Goal: Information Seeking & Learning: Compare options

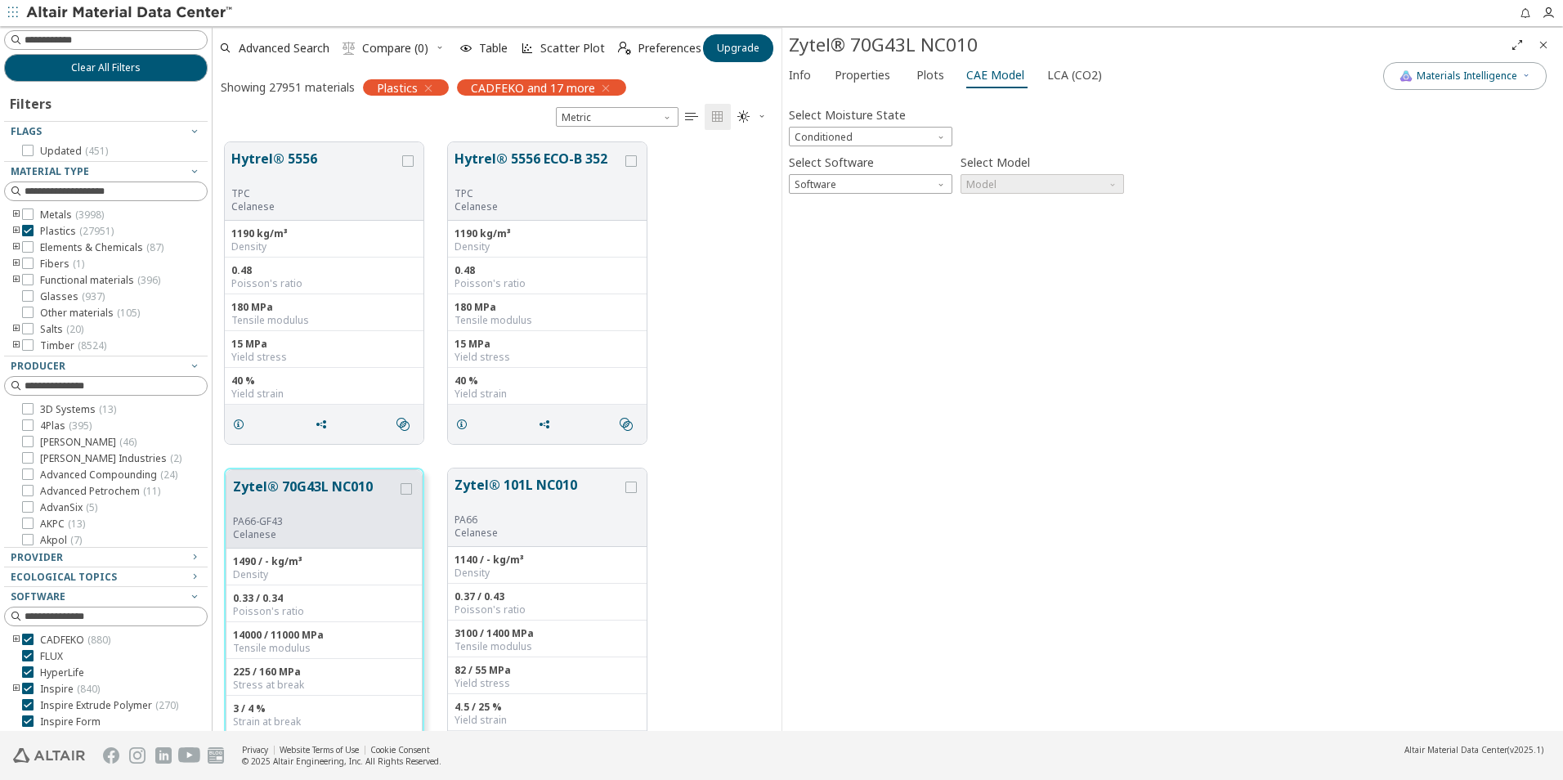
scroll to position [589, 557]
click at [893, 183] on span "Software" at bounding box center [871, 184] width 164 height 20
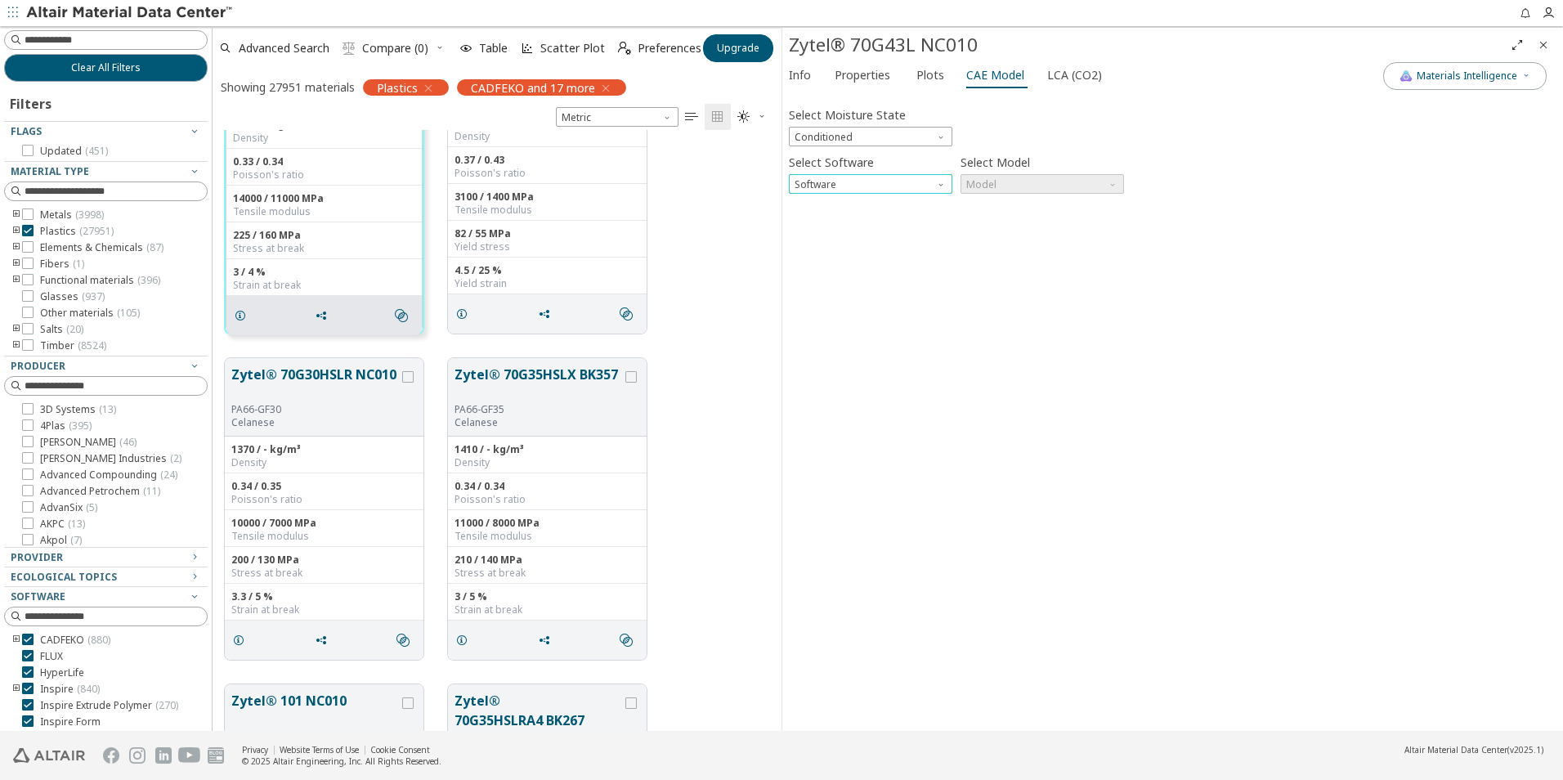
scroll to position [327, 0]
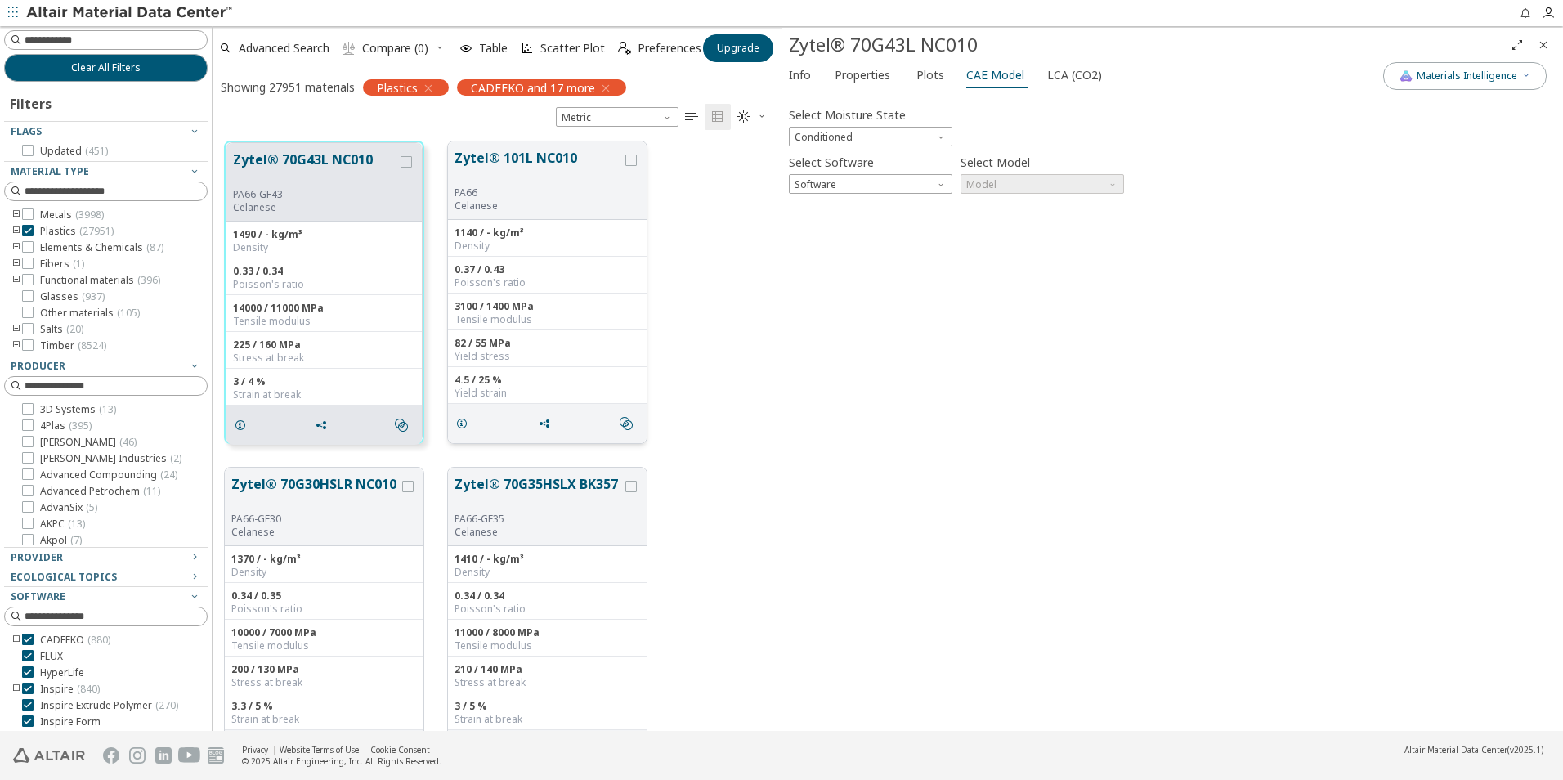
click at [489, 156] on button "Zytel® 101L NC010" at bounding box center [539, 167] width 168 height 38
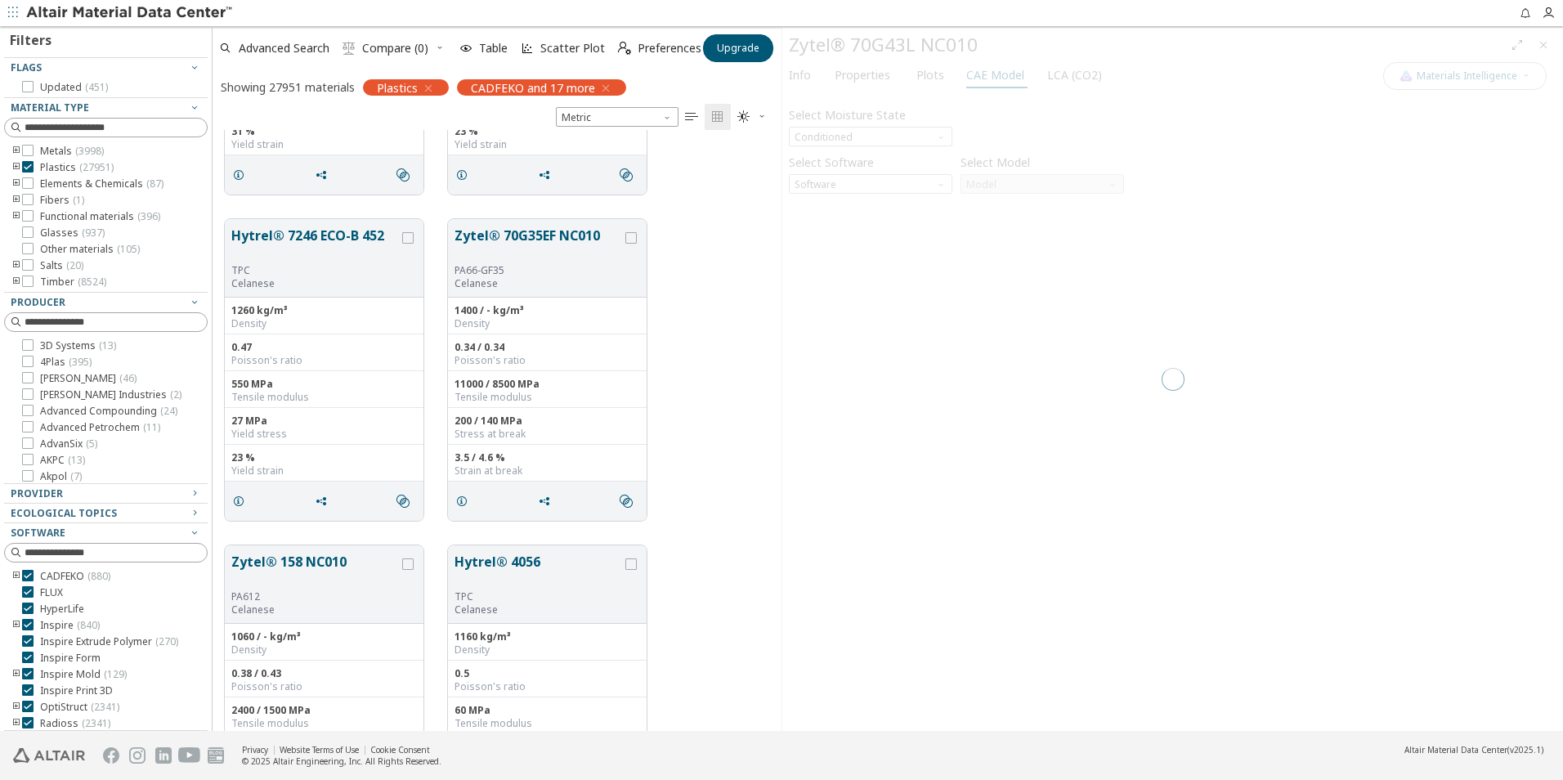
scroll to position [68, 0]
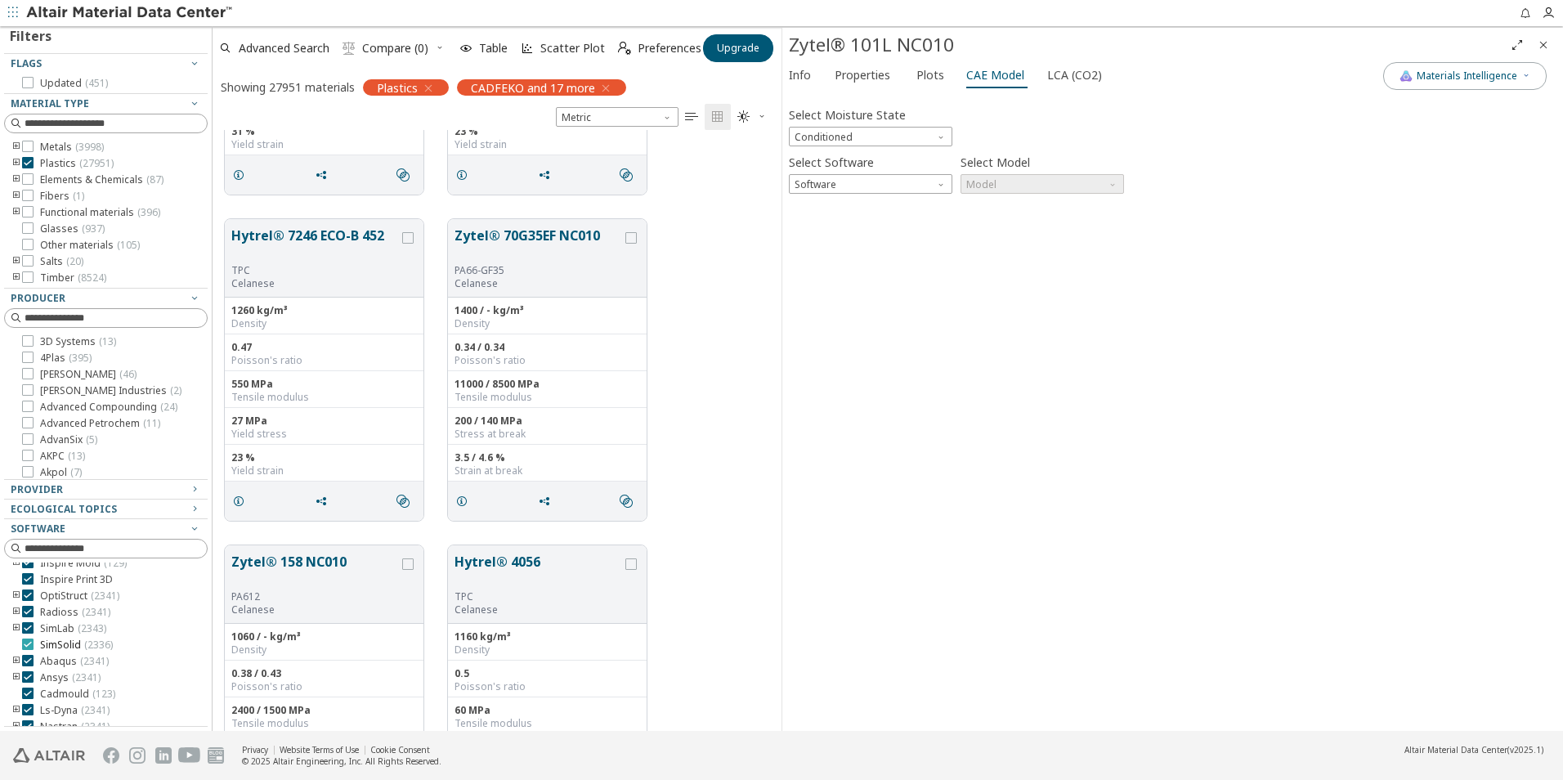
scroll to position [147, 0]
click at [28, 682] on icon at bounding box center [27, 682] width 11 height 11
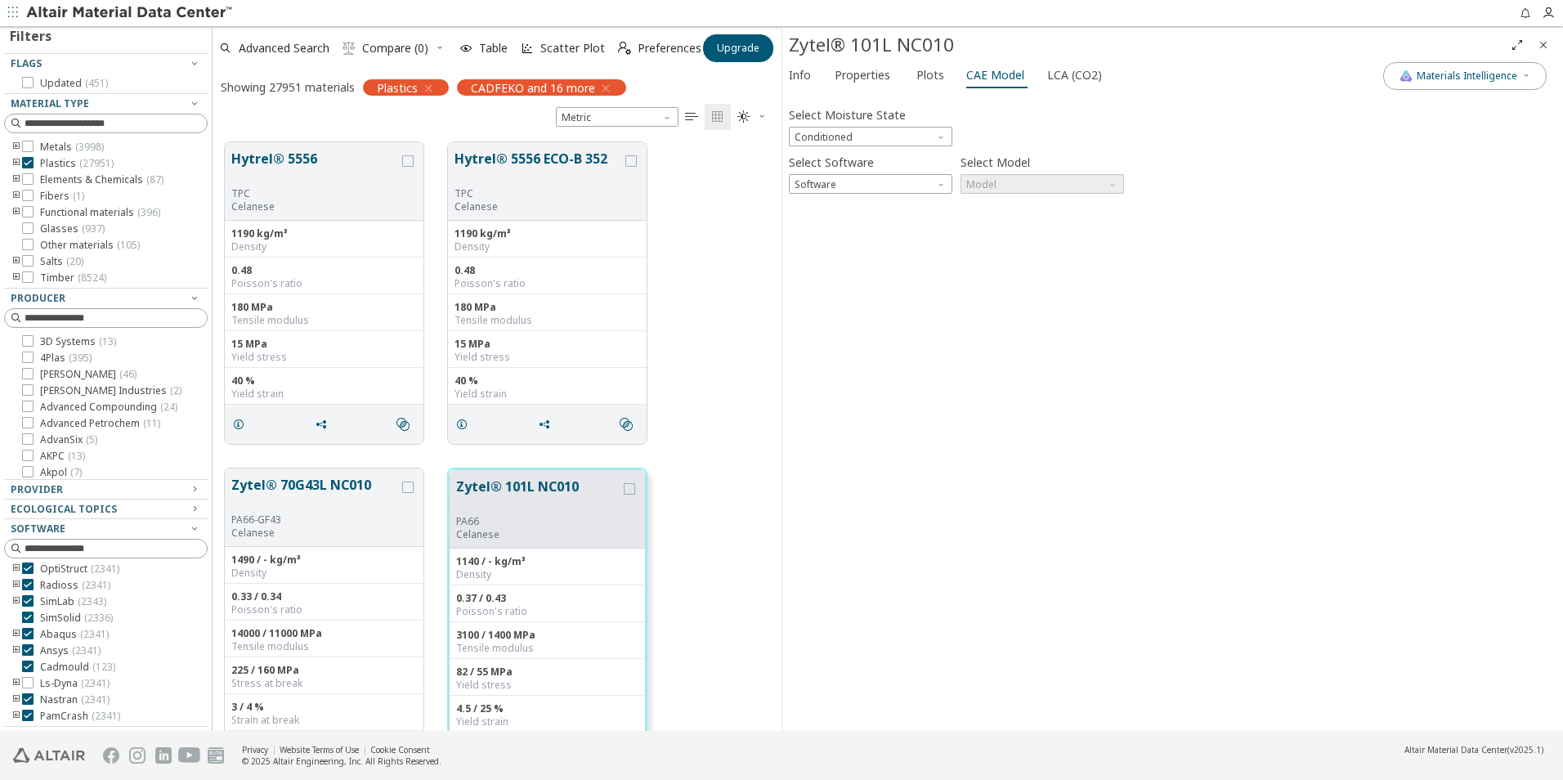
scroll to position [589, 557]
click at [28, 684] on icon at bounding box center [27, 682] width 11 height 11
click at [29, 669] on icon at bounding box center [27, 666] width 11 height 11
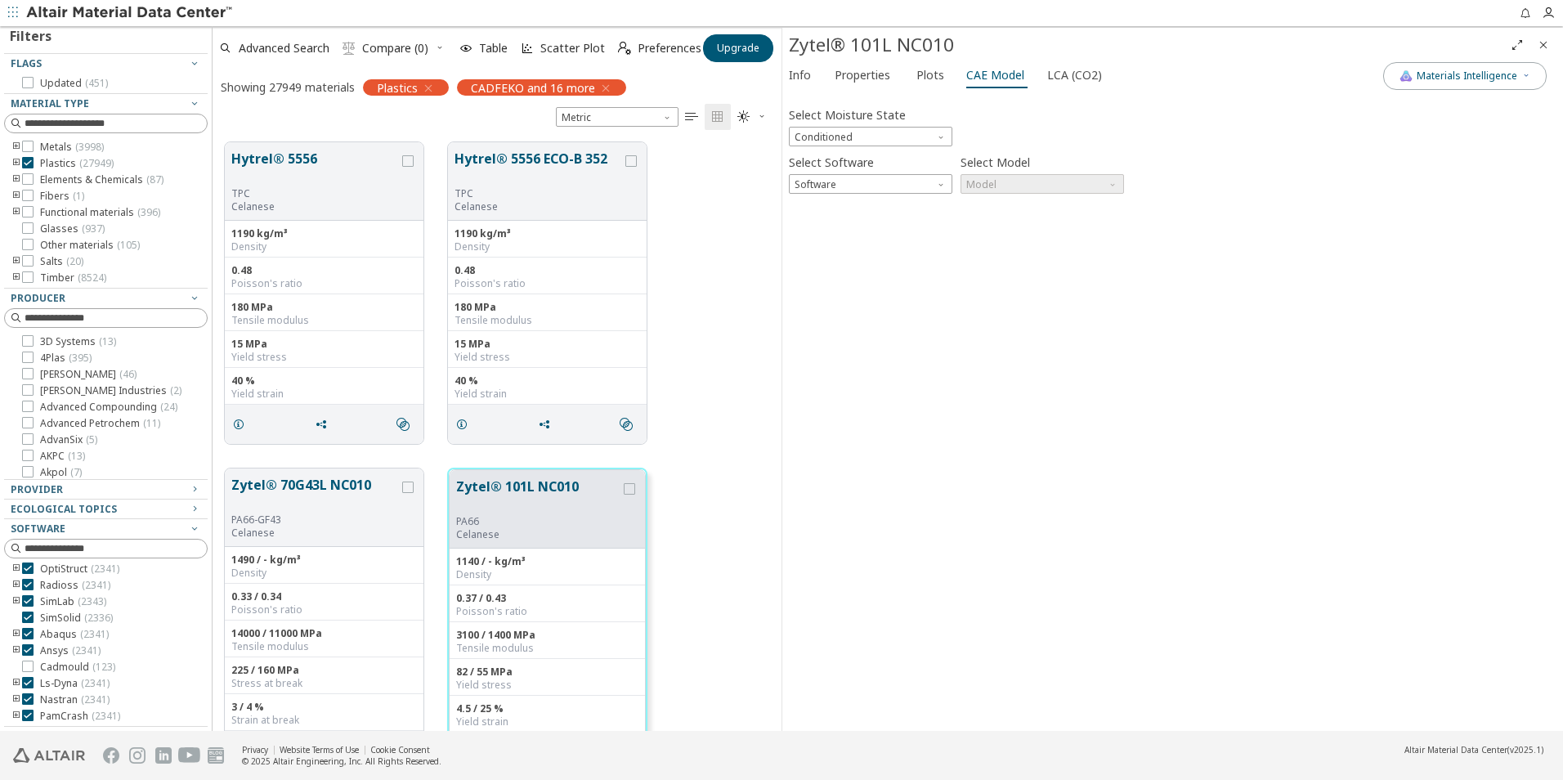
click at [27, 648] on icon at bounding box center [27, 649] width 11 height 11
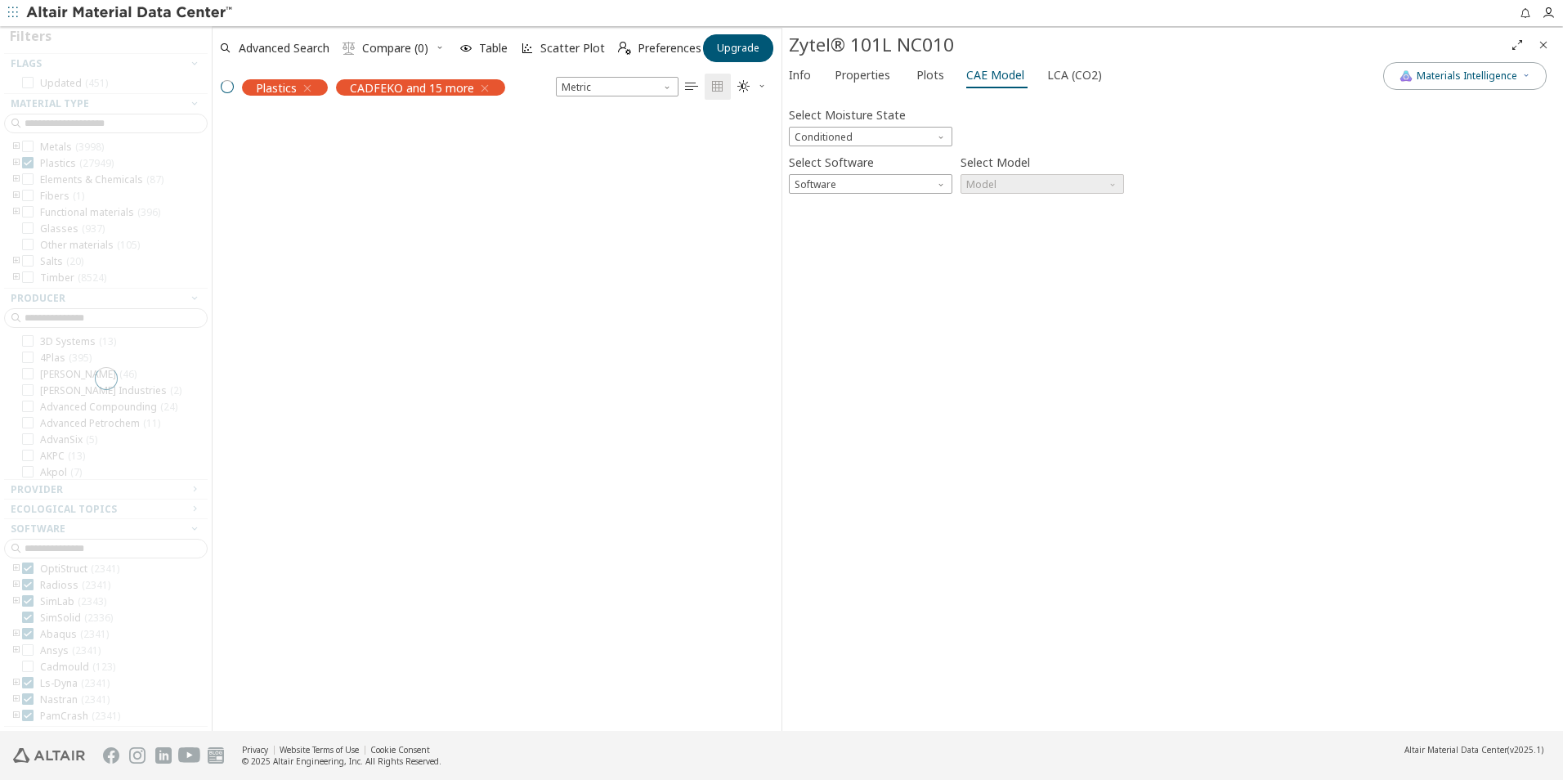
scroll to position [589, 557]
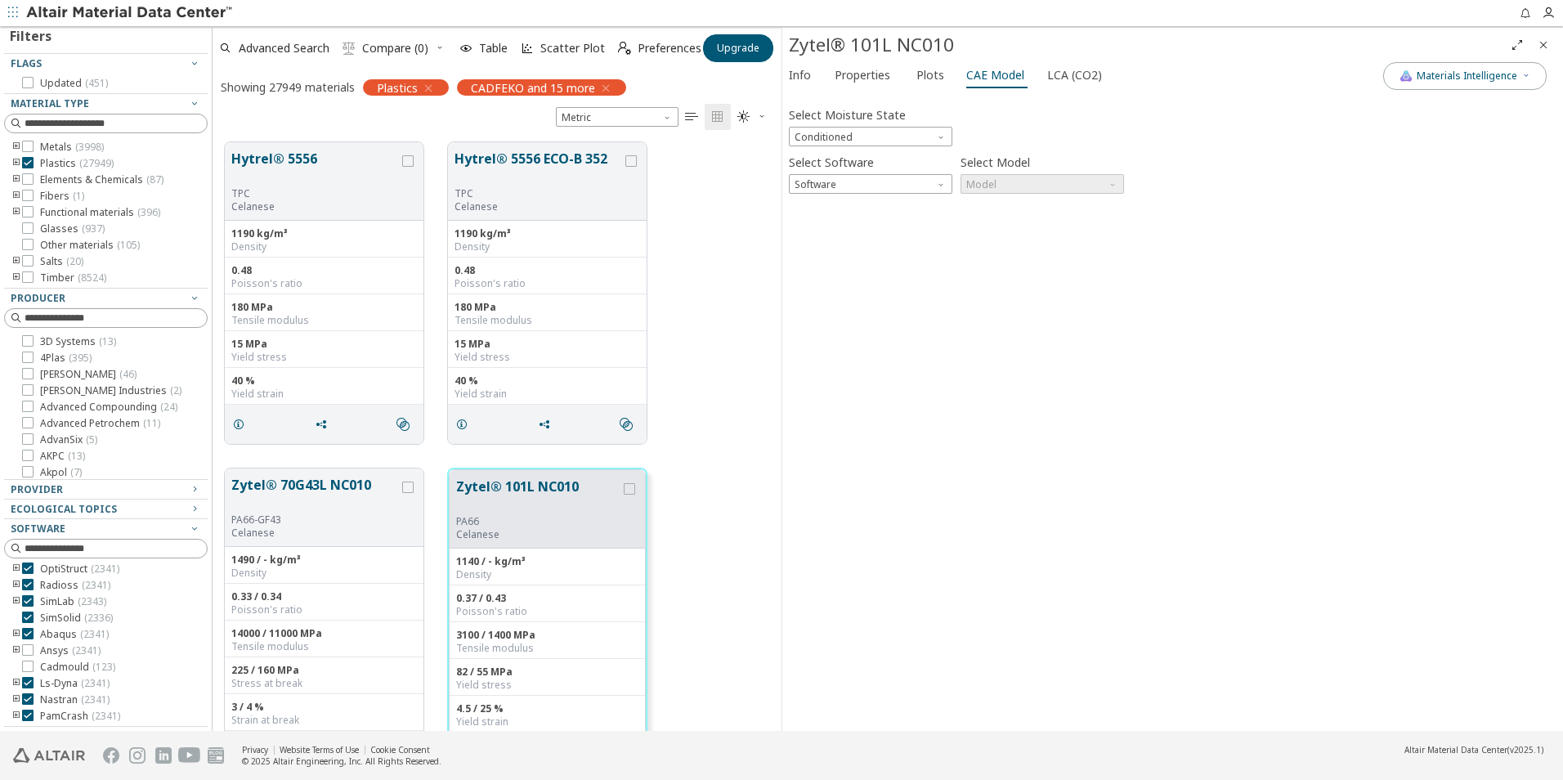
click at [29, 632] on icon at bounding box center [27, 633] width 11 height 11
click at [25, 700] on icon at bounding box center [27, 698] width 11 height 11
click at [27, 715] on icon at bounding box center [27, 715] width 11 height 11
click at [32, 618] on icon at bounding box center [27, 617] width 11 height 11
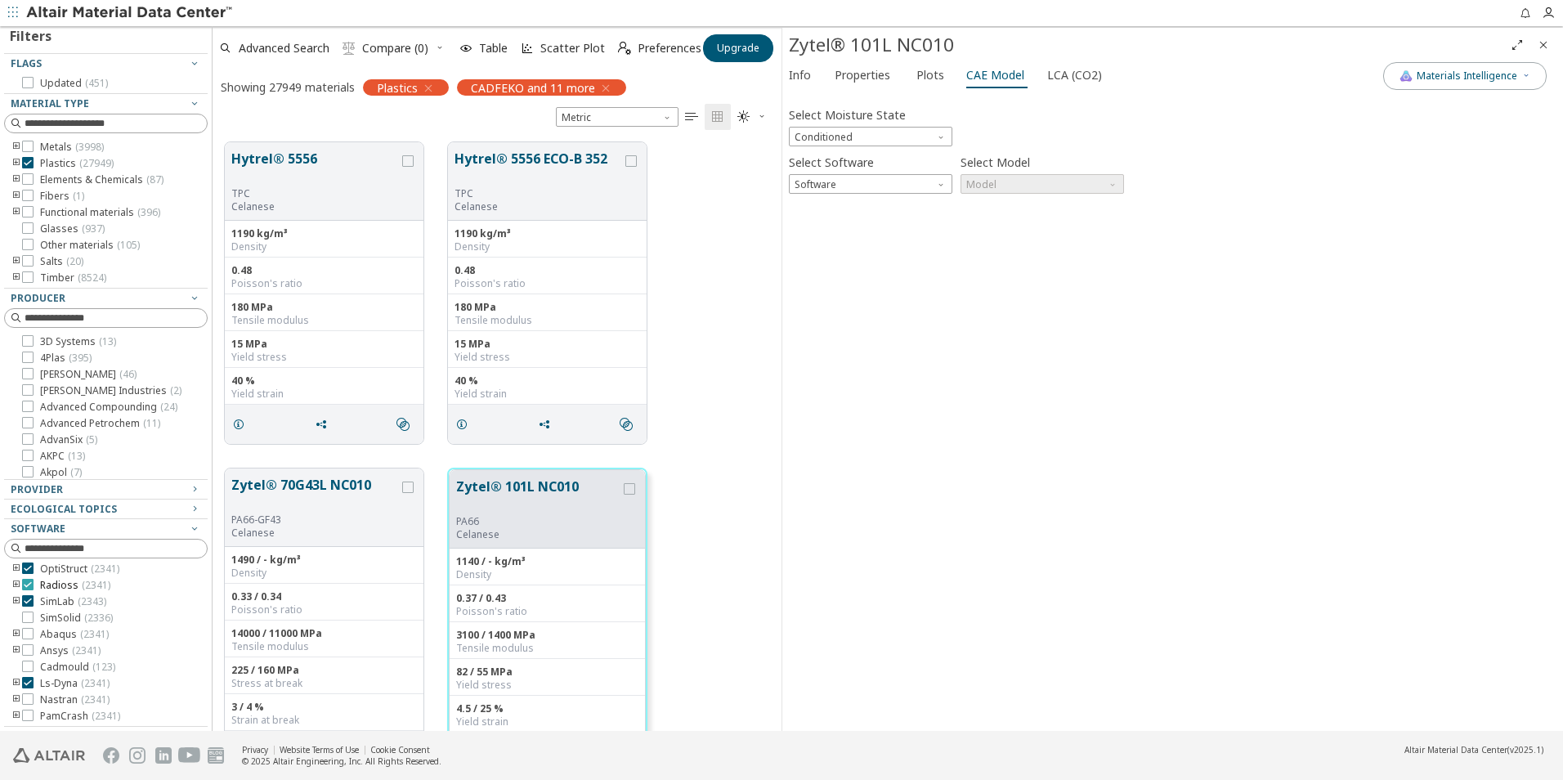
click at [26, 586] on icon at bounding box center [27, 584] width 11 height 11
click at [29, 637] on icon at bounding box center [27, 636] width 11 height 11
click at [25, 572] on icon at bounding box center [27, 571] width 11 height 11
click at [28, 590] on icon at bounding box center [27, 587] width 11 height 11
click at [29, 590] on icon at bounding box center [27, 587] width 11 height 11
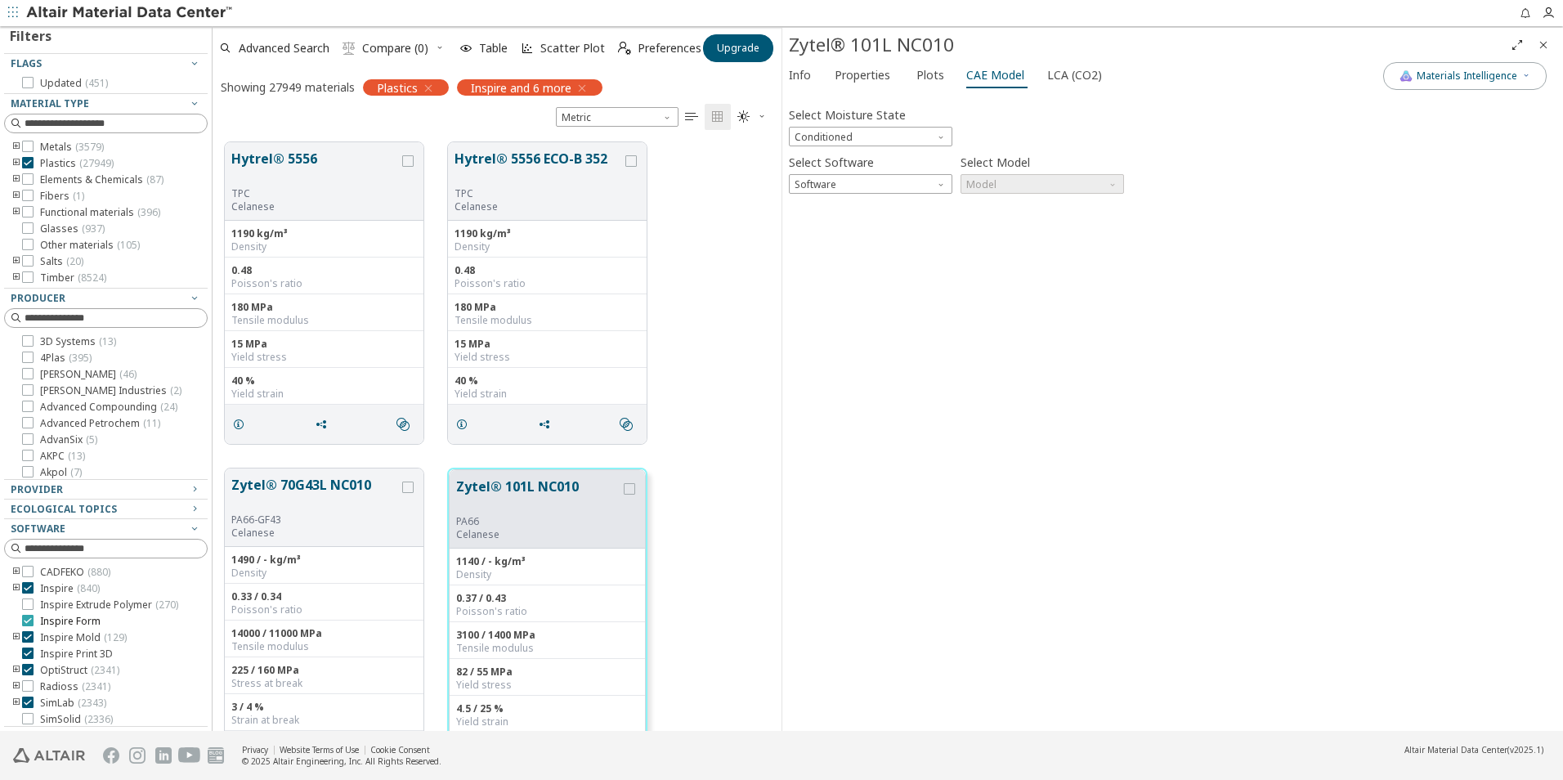
click at [29, 626] on icon at bounding box center [27, 620] width 11 height 11
click at [27, 626] on icon at bounding box center [27, 620] width 11 height 11
click at [29, 590] on icon at bounding box center [27, 587] width 11 height 11
click at [27, 643] on icon at bounding box center [27, 636] width 11 height 11
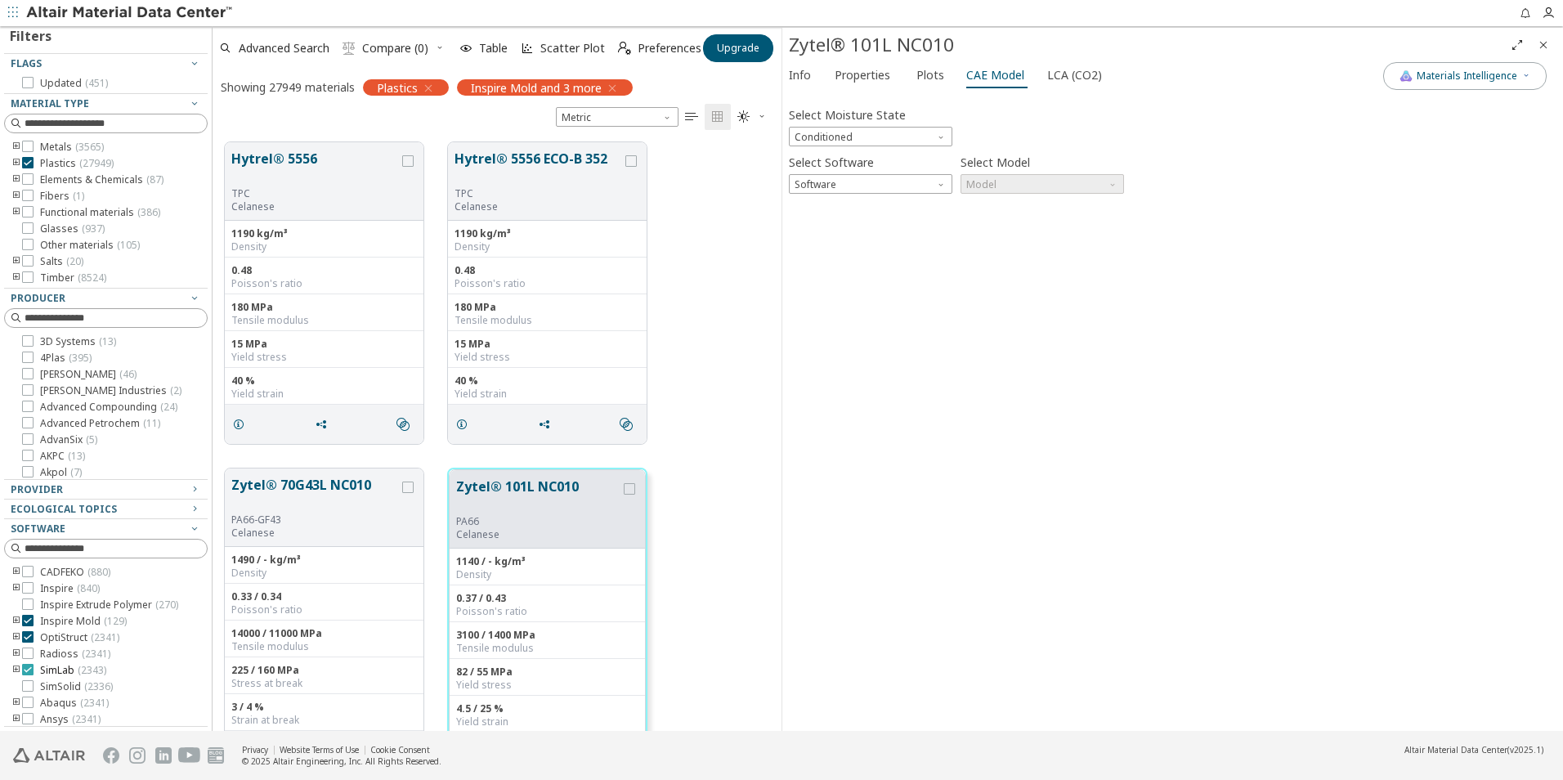
click at [26, 675] on icon at bounding box center [27, 669] width 11 height 11
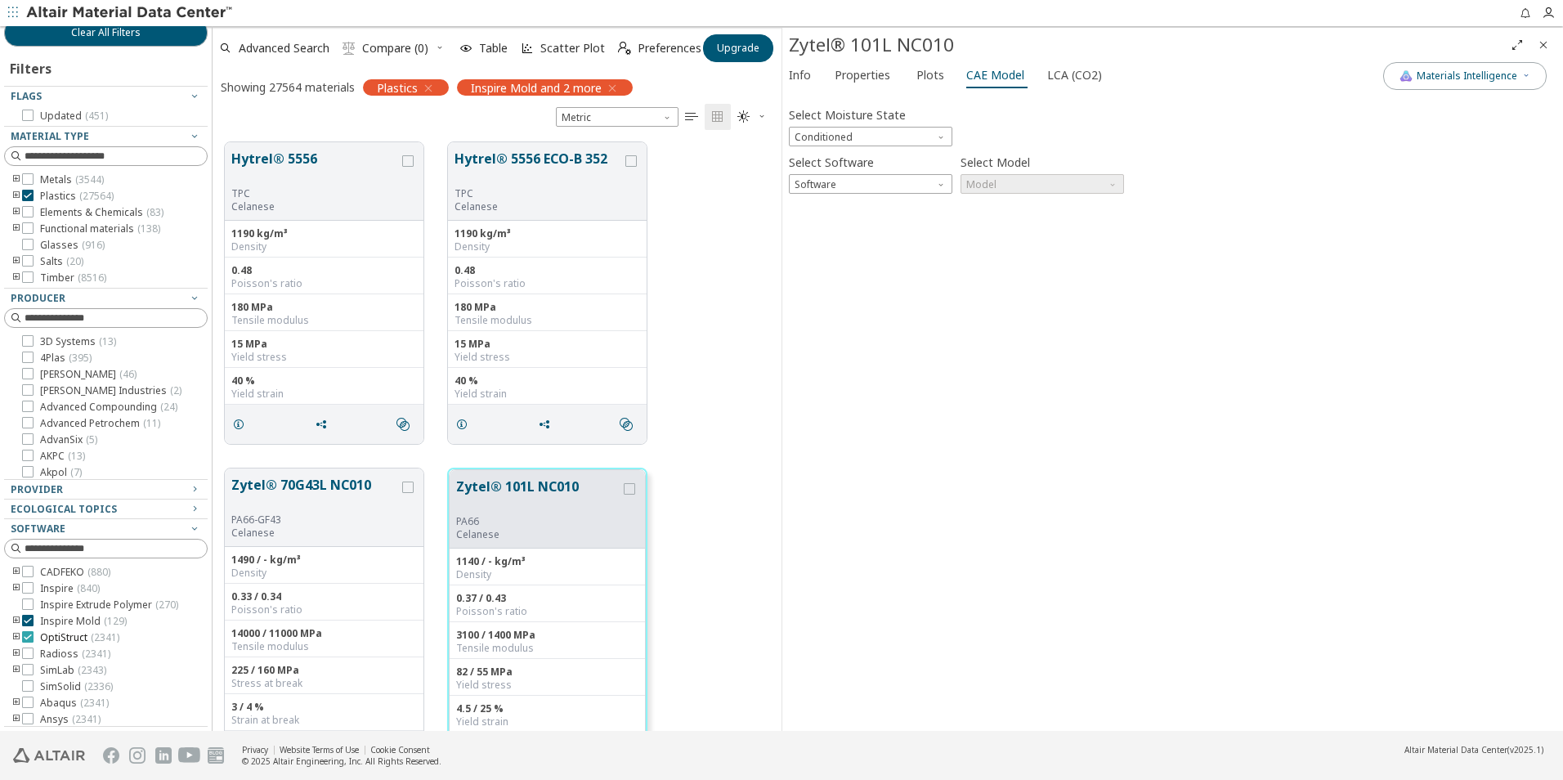
click at [29, 643] on icon at bounding box center [27, 636] width 11 height 11
click at [28, 678] on icon at bounding box center [27, 682] width 11 height 11
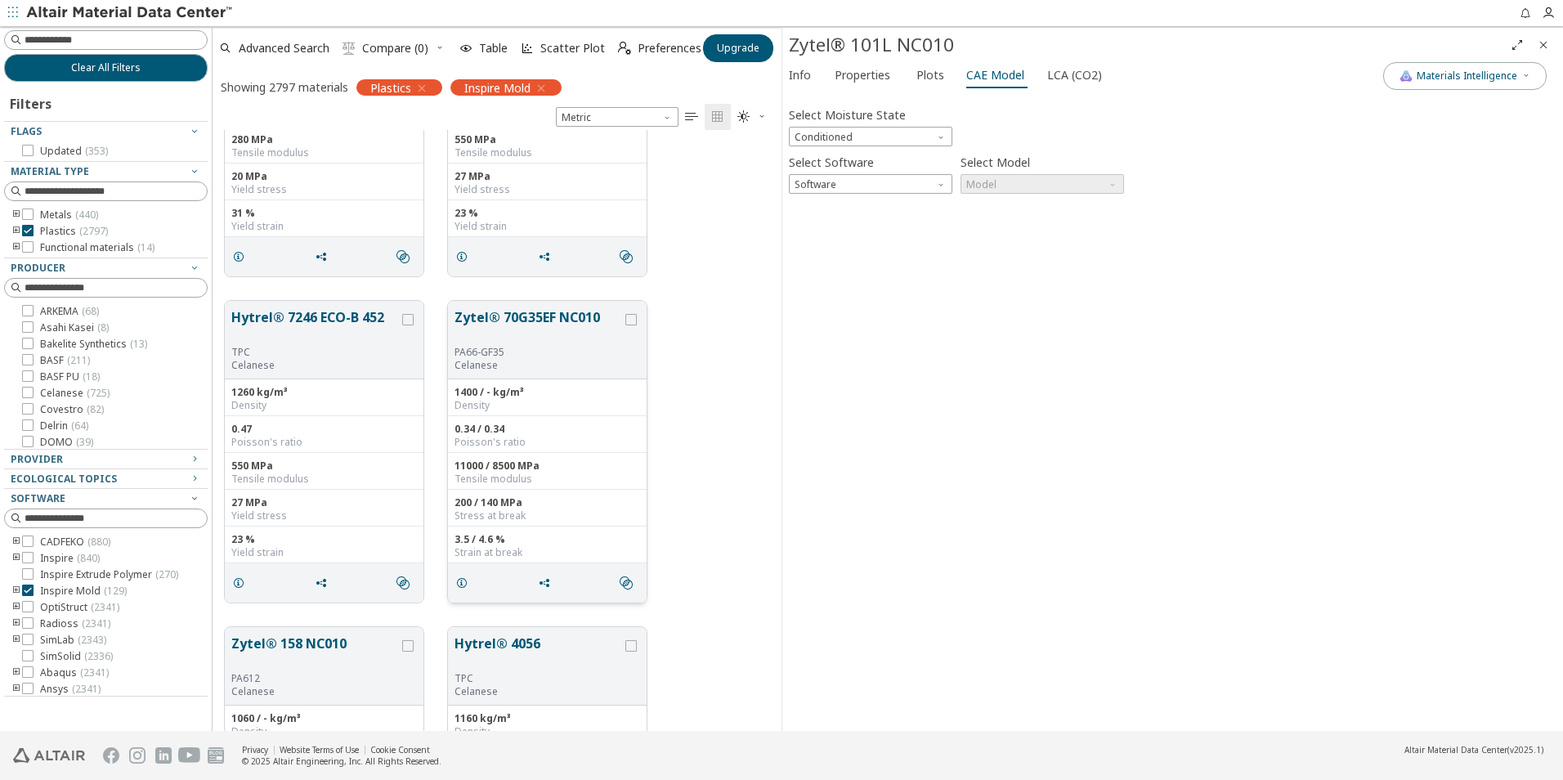
click at [511, 324] on button "Zytel® 70G35EF NC010" at bounding box center [539, 326] width 168 height 38
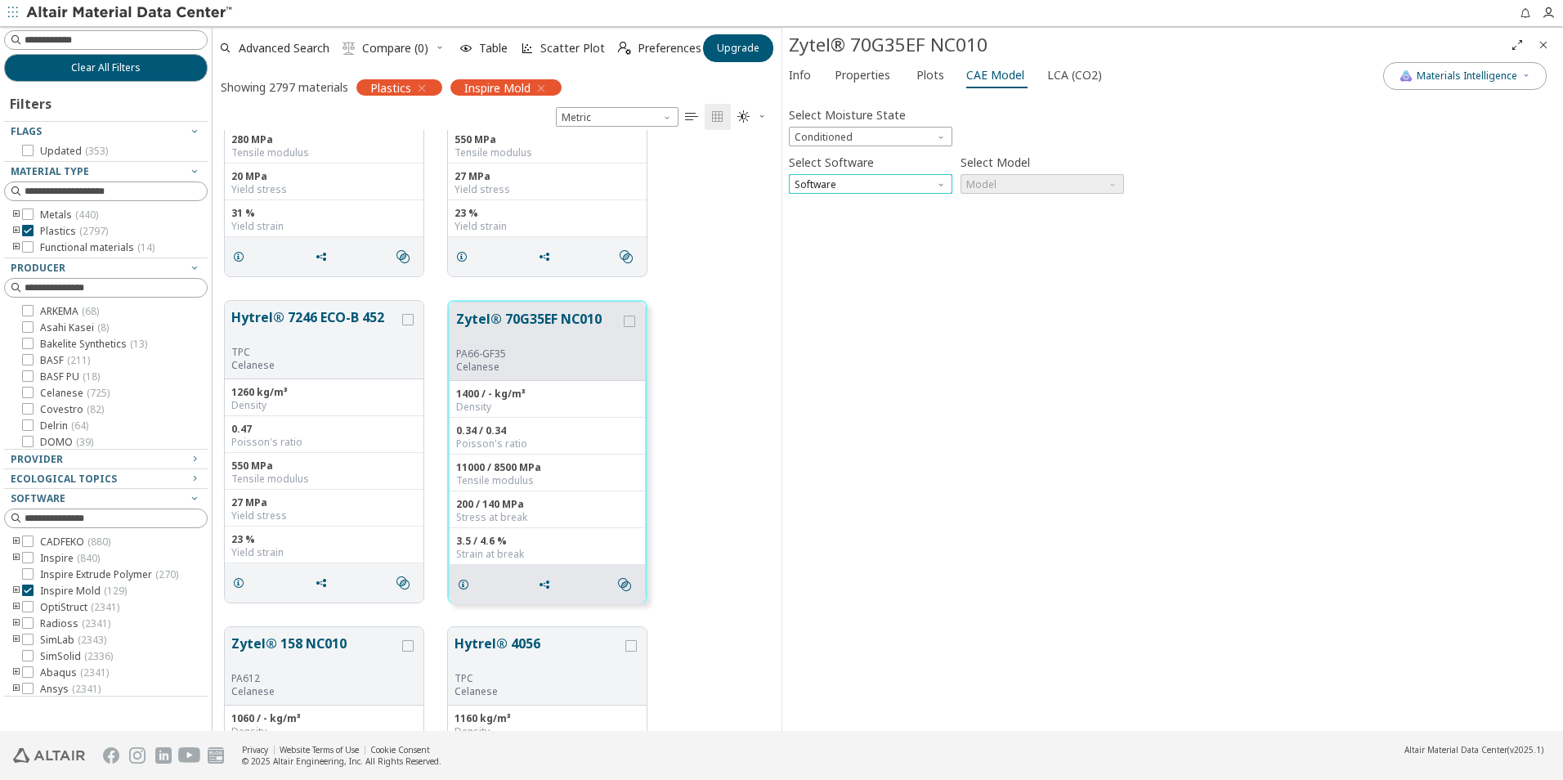
click at [850, 183] on span "Software" at bounding box center [871, 184] width 164 height 20
click at [841, 134] on span "Conditioned" at bounding box center [871, 137] width 164 height 20
click at [827, 159] on span "Dry" at bounding box center [871, 156] width 150 height 11
click at [811, 186] on span "Software" at bounding box center [871, 184] width 164 height 20
click at [813, 259] on span "Inspire Mold" at bounding box center [826, 263] width 61 height 13
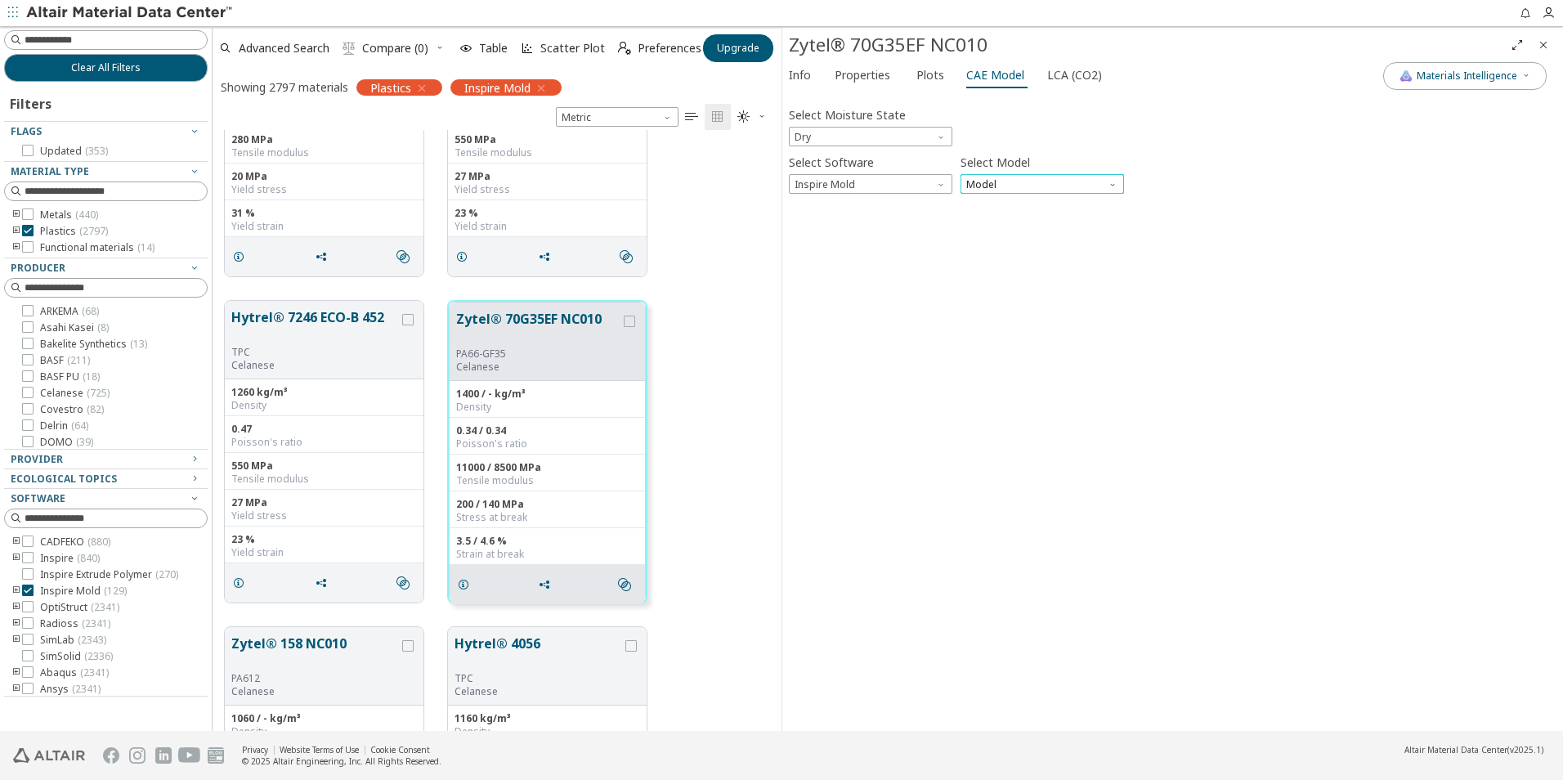
click at [1007, 188] on span "Model" at bounding box center [1043, 184] width 164 height 20
click at [988, 200] on span "Inspire Mold" at bounding box center [998, 204] width 61 height 13
